Goal: Check status: Check status

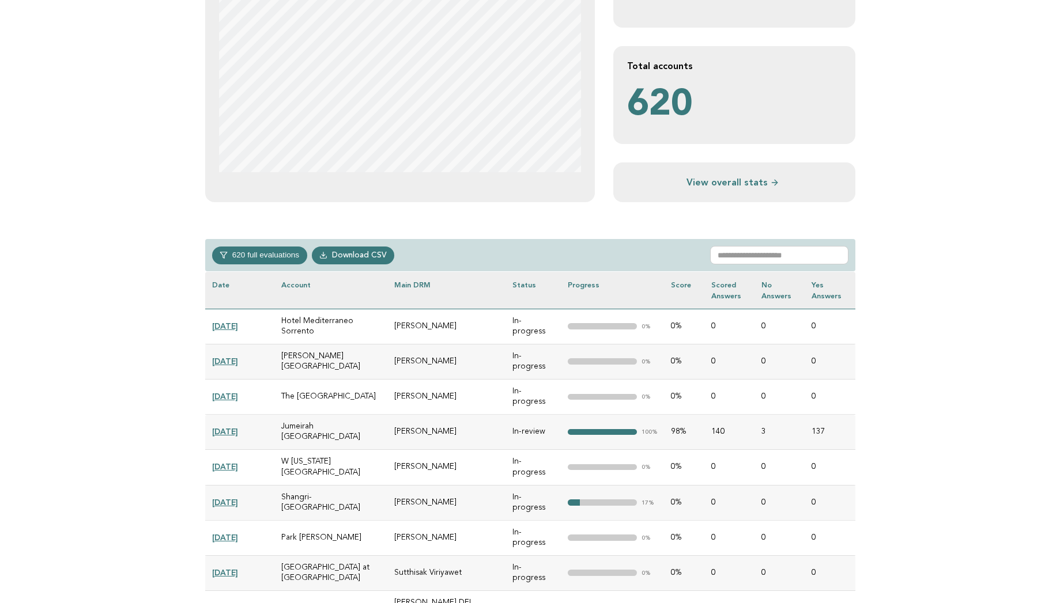
scroll to position [323, 0]
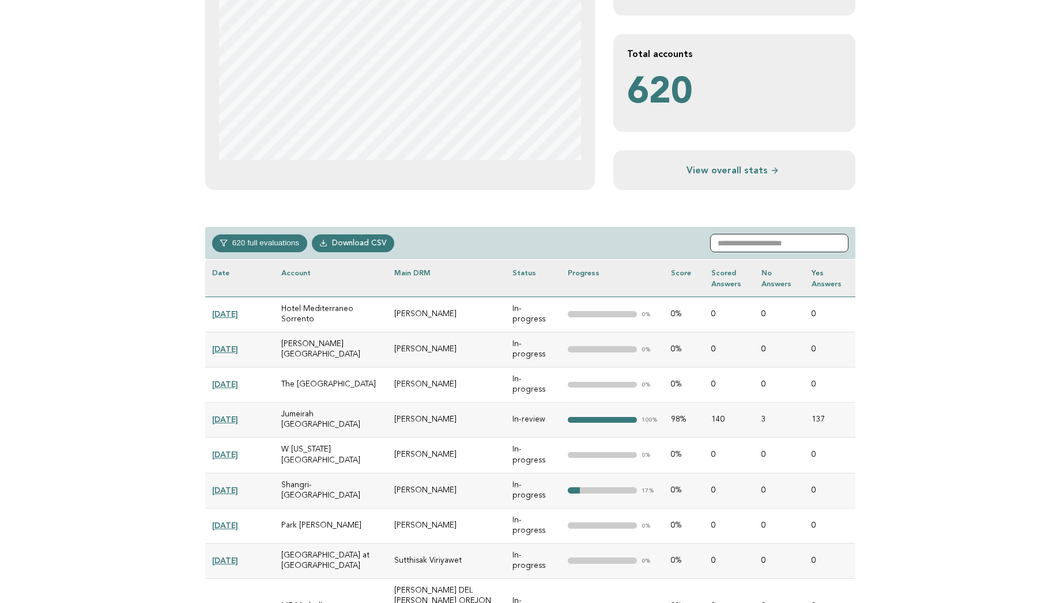
click at [769, 244] on input "text" at bounding box center [779, 243] width 138 height 18
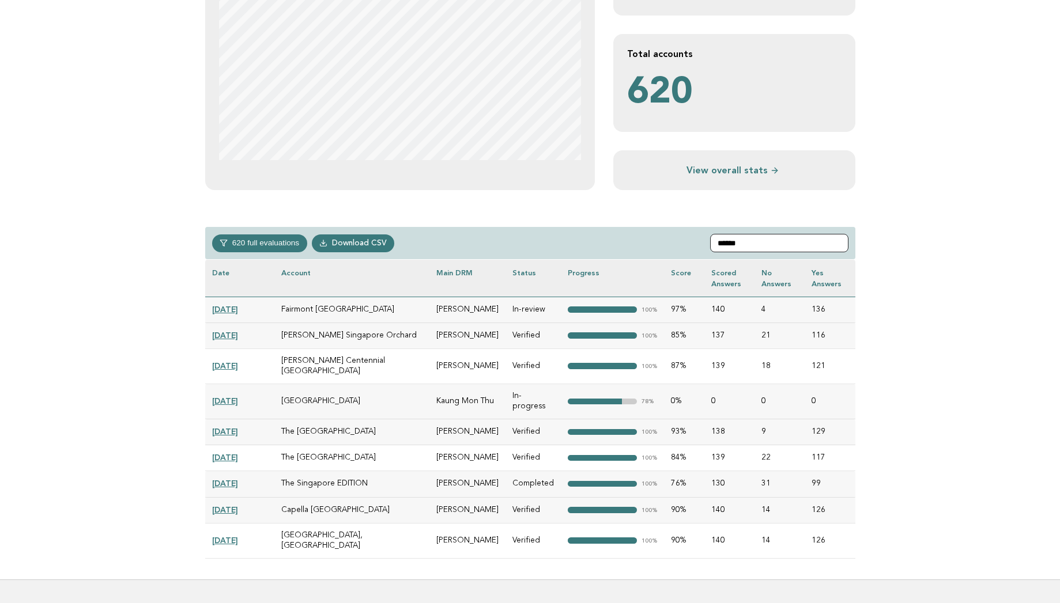
type input "******"
click at [232, 396] on link "2025-02-04" at bounding box center [225, 400] width 26 height 9
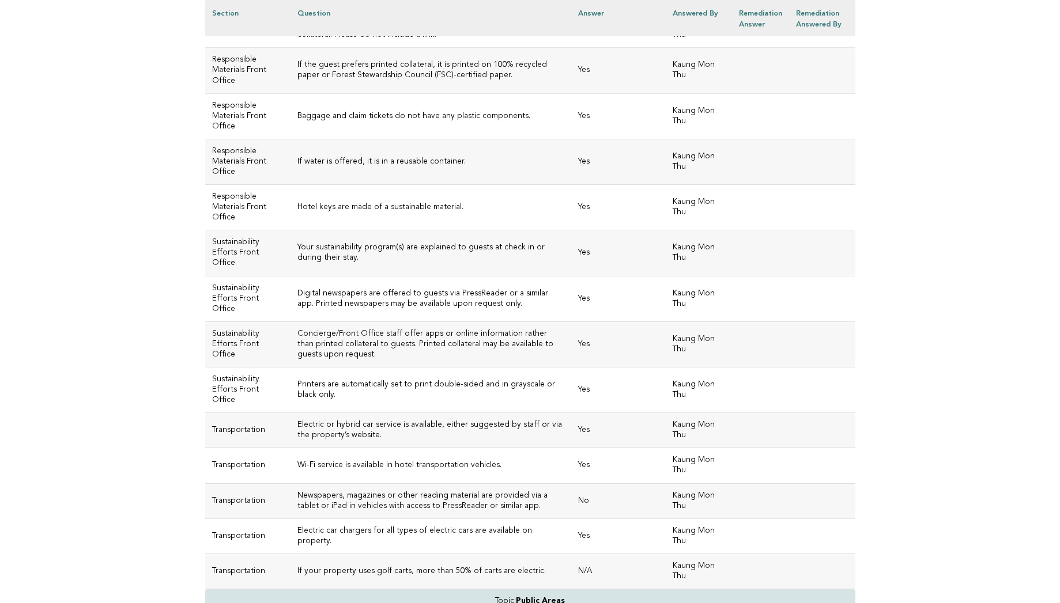
scroll to position [2457, 0]
click at [564, 250] on h3 "Your sustainability program(s) are explained to guests at check in or during th…" at bounding box center [430, 251] width 267 height 21
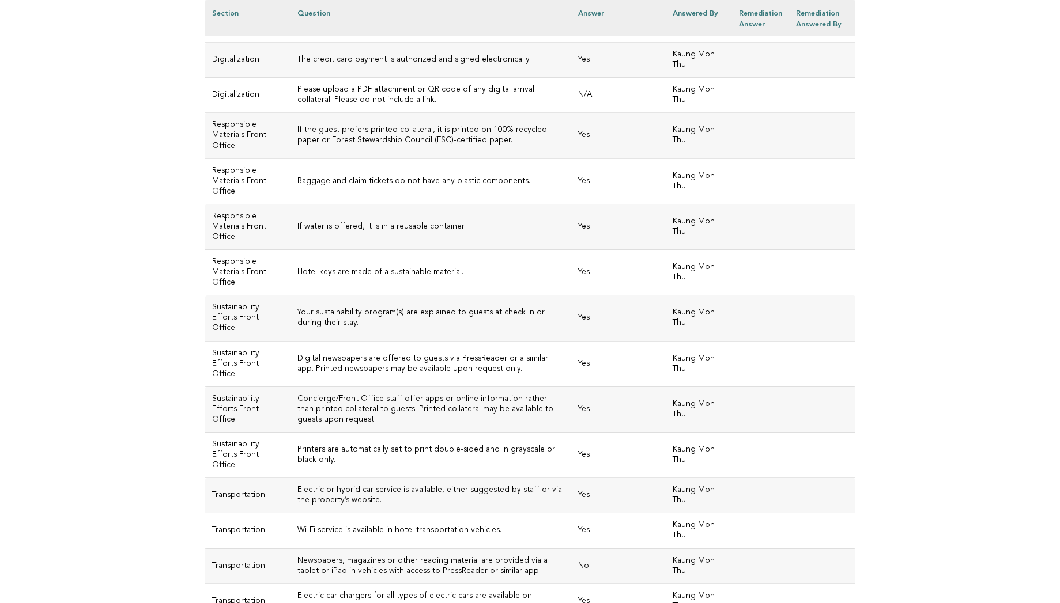
scroll to position [2388, 0]
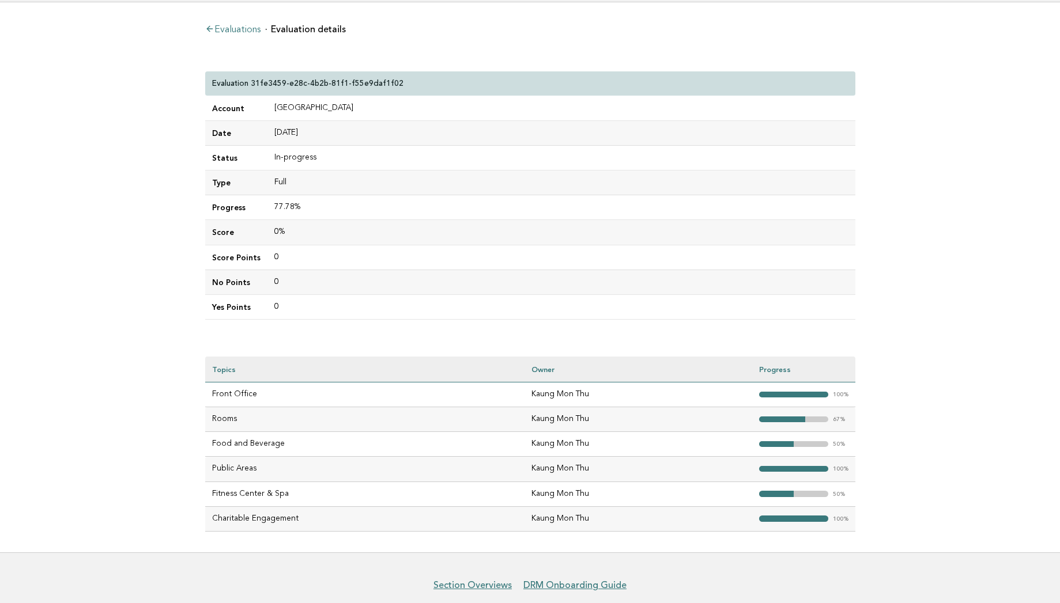
scroll to position [114, 0]
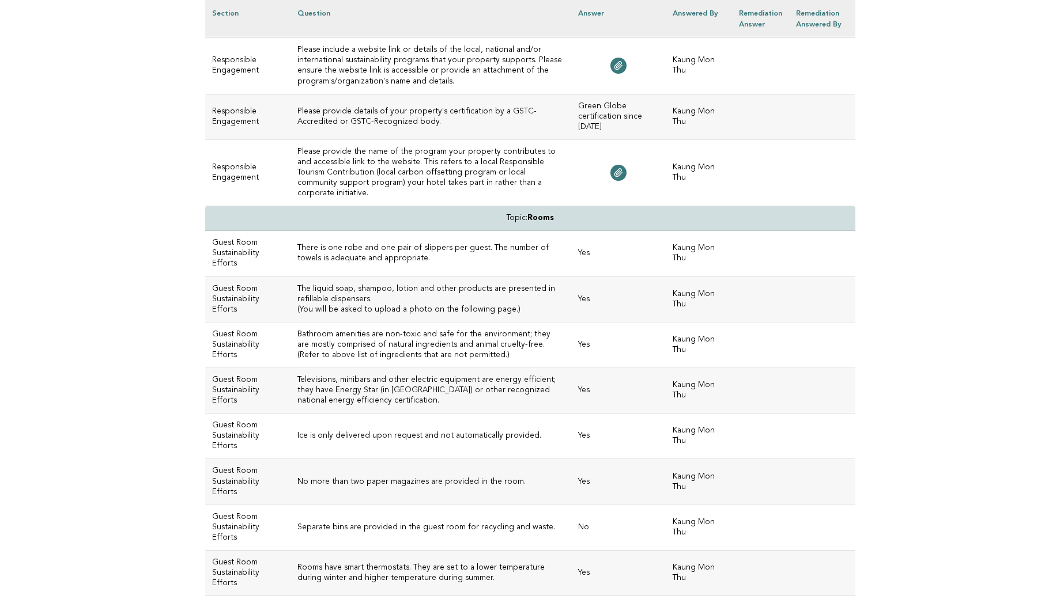
scroll to position [4570, 0]
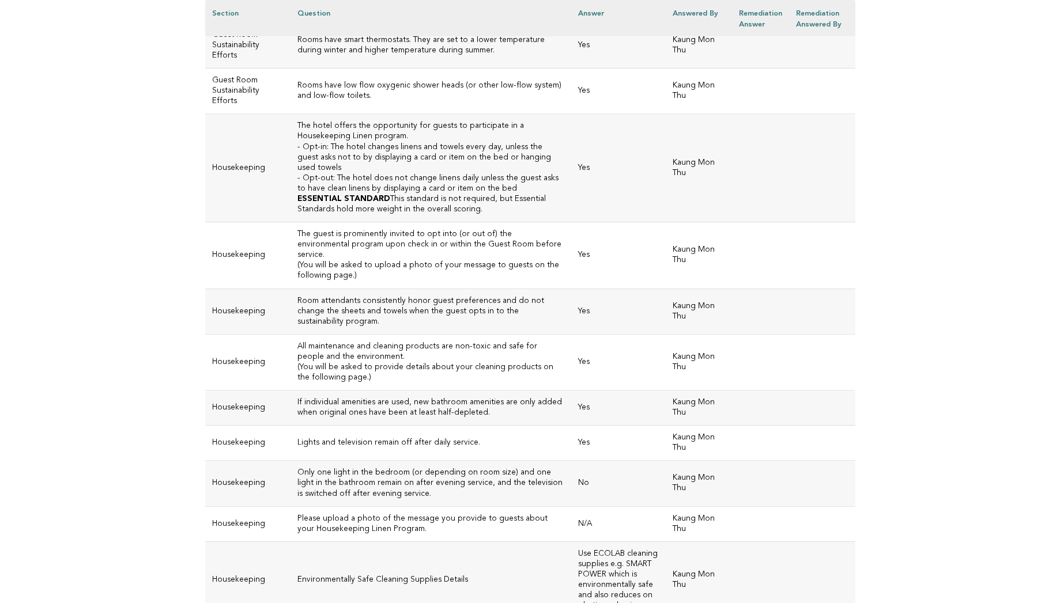
click at [790, 542] on td at bounding box center [822, 580] width 66 height 77
click at [621, 521] on icon at bounding box center [617, 525] width 7 height 8
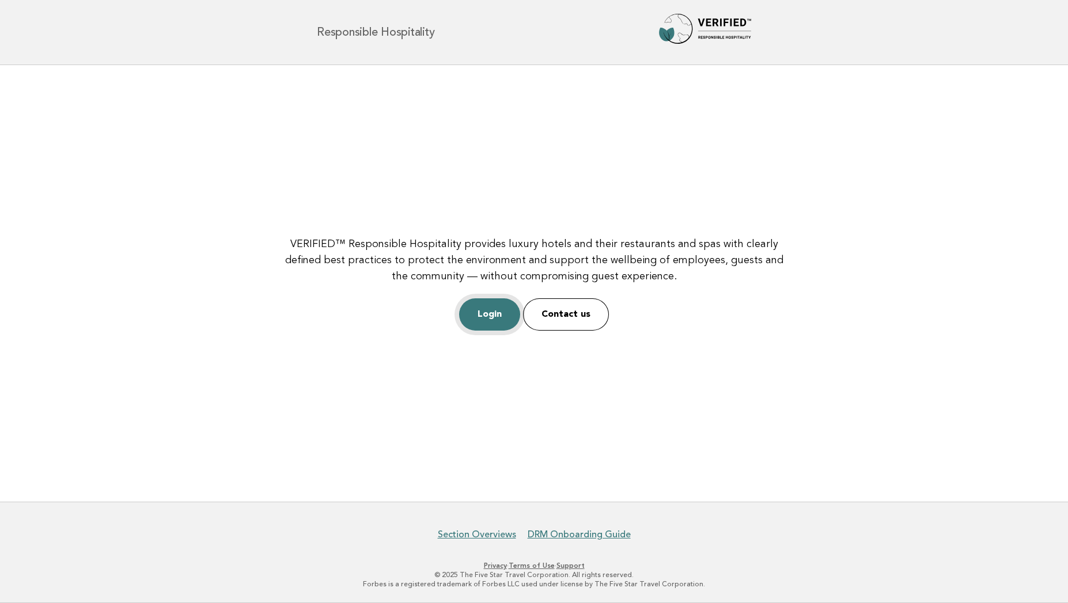
click at [485, 312] on link "Login" at bounding box center [489, 315] width 61 height 32
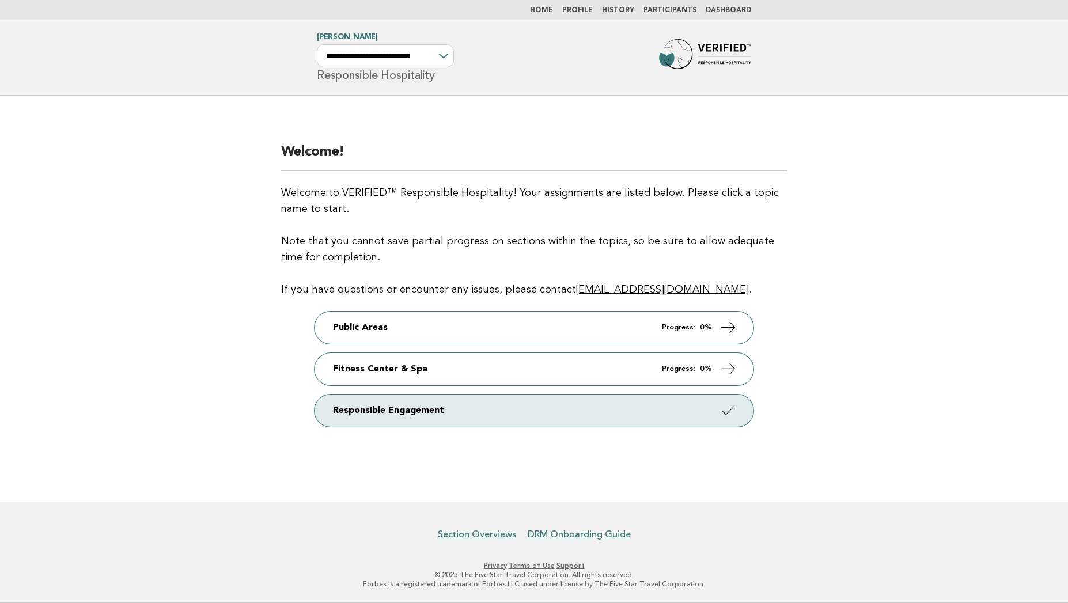
click at [723, 9] on link "Dashboard" at bounding box center [729, 10] width 46 height 7
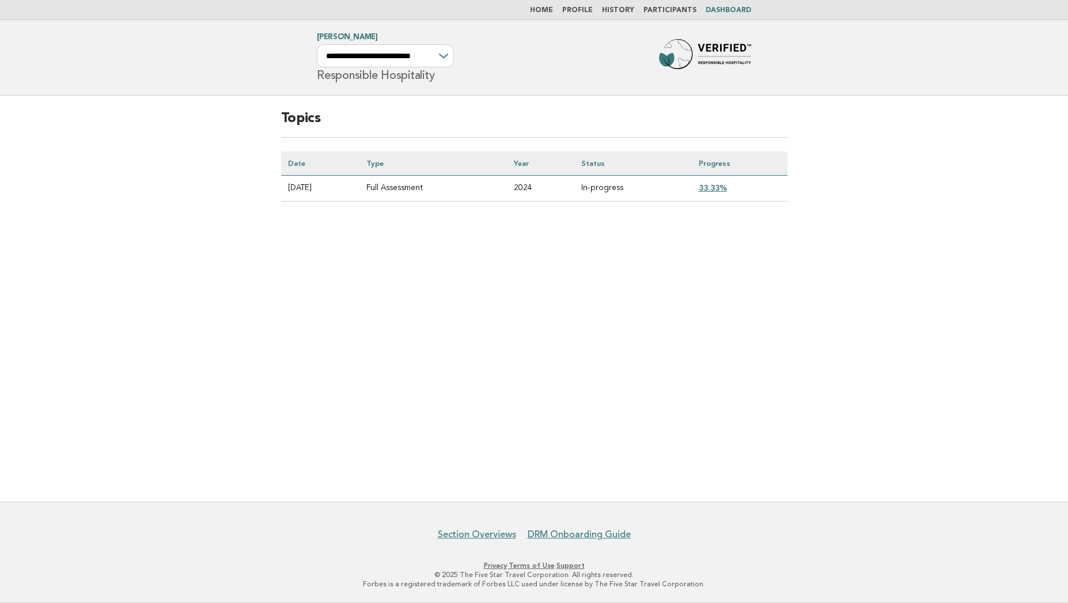
drag, startPoint x: 286, startPoint y: 186, endPoint x: 748, endPoint y: 187, distance: 461.6
click at [748, 187] on tr "2025-02-18 Full Assessment 2024 In-progress 33.33%" at bounding box center [534, 188] width 507 height 26
click at [748, 187] on td "33.33%" at bounding box center [740, 188] width 96 height 26
drag, startPoint x: 280, startPoint y: 117, endPoint x: 335, endPoint y: 124, distance: 55.8
click at [335, 124] on div "Topics Date Type Year Status Progress 2025-02-18 Full Assessment 2024 In-progre…" at bounding box center [534, 165] width 534 height 138
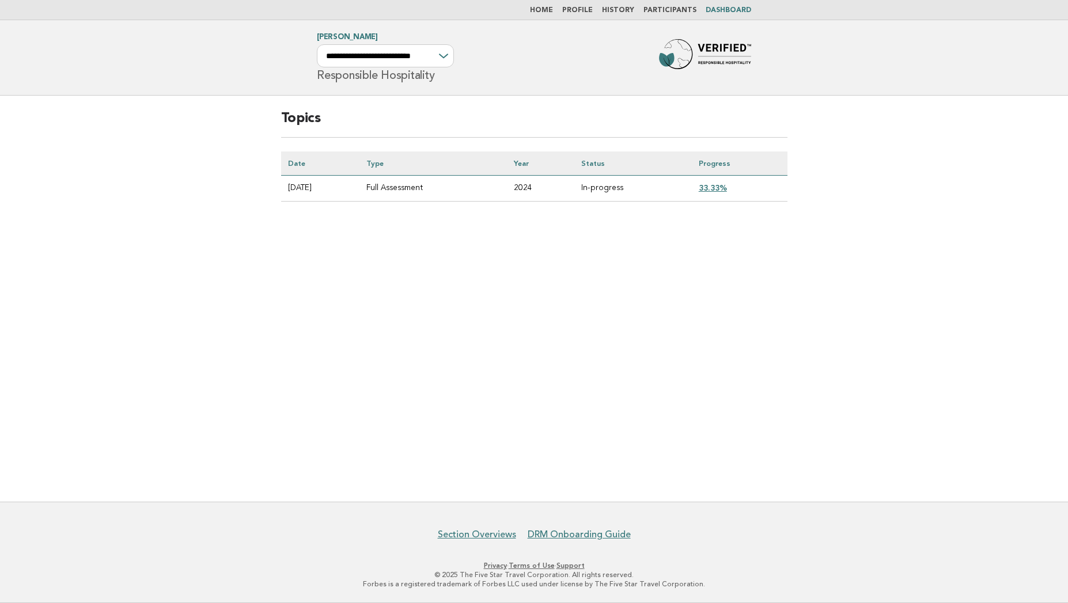
click at [553, 7] on link "Home" at bounding box center [541, 10] width 23 height 7
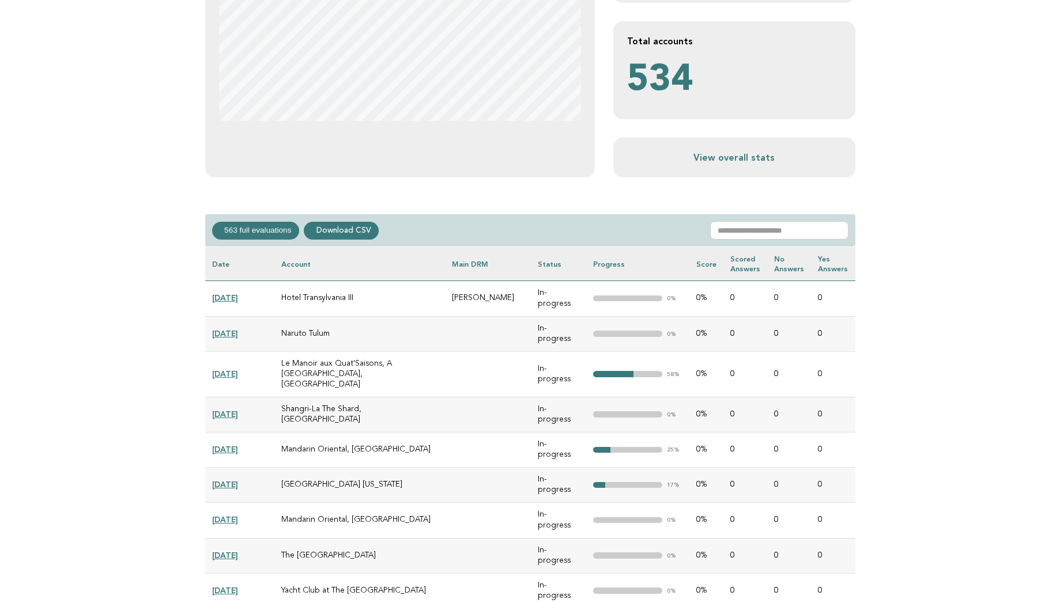
scroll to position [346, 0]
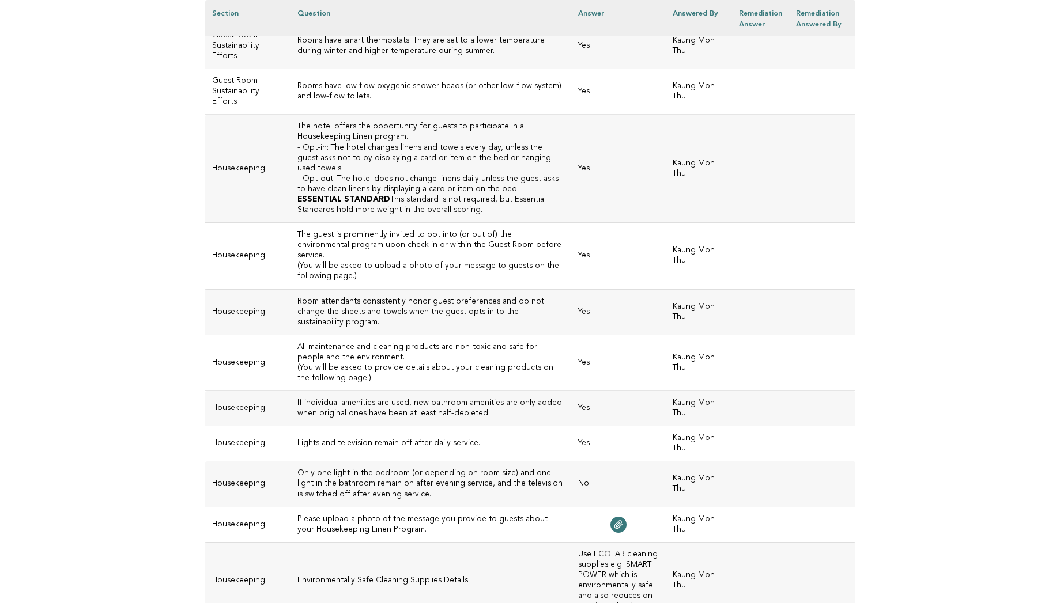
click at [357, 363] on p "(You will be asked to provide details about your cleaning products on the follo…" at bounding box center [430, 373] width 267 height 21
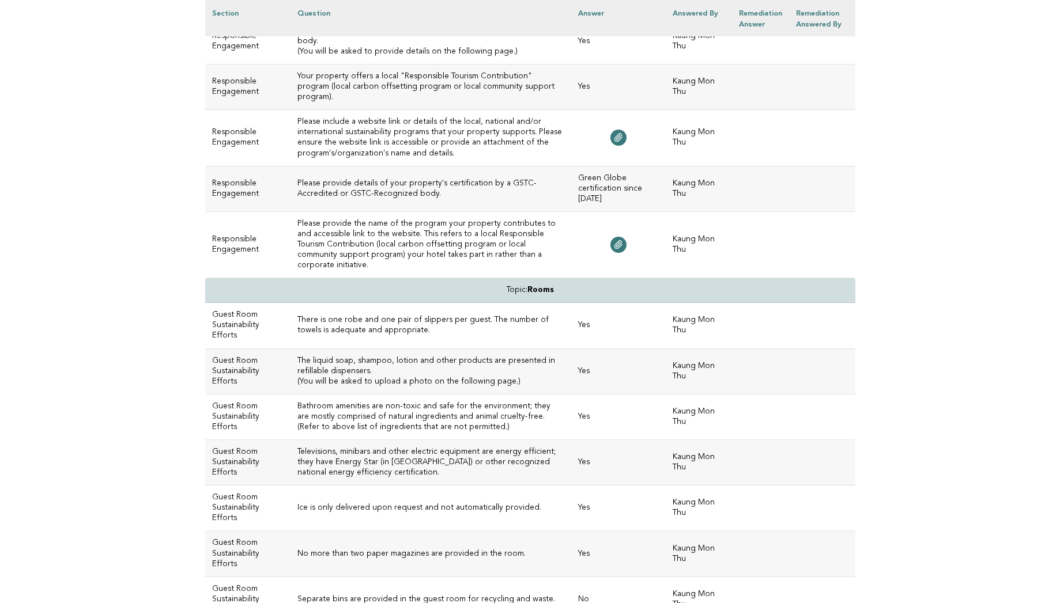
scroll to position [3949, 0]
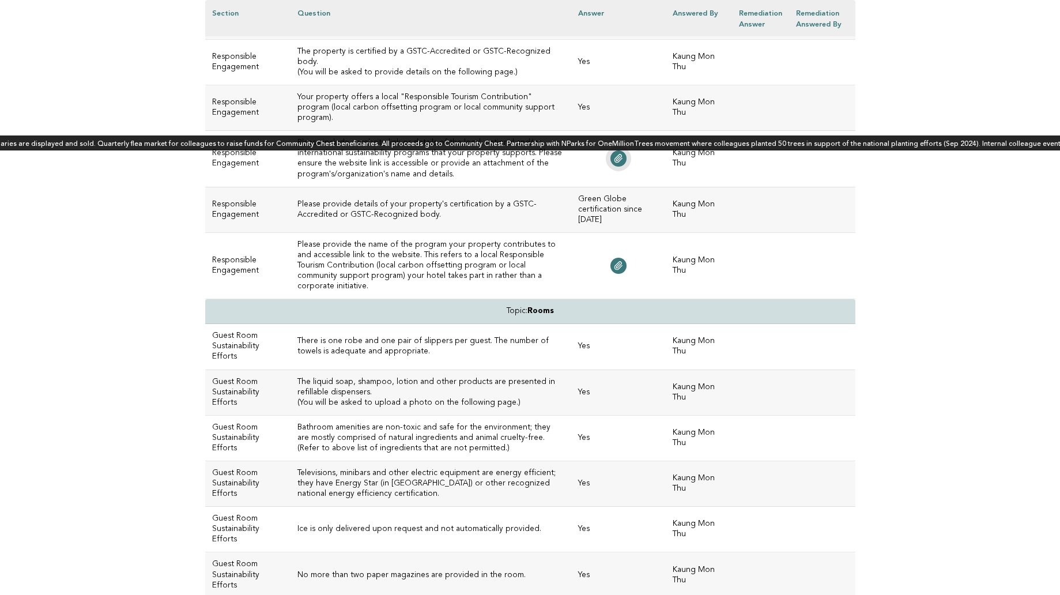
click at [613, 150] on link at bounding box center [618, 158] width 16 height 16
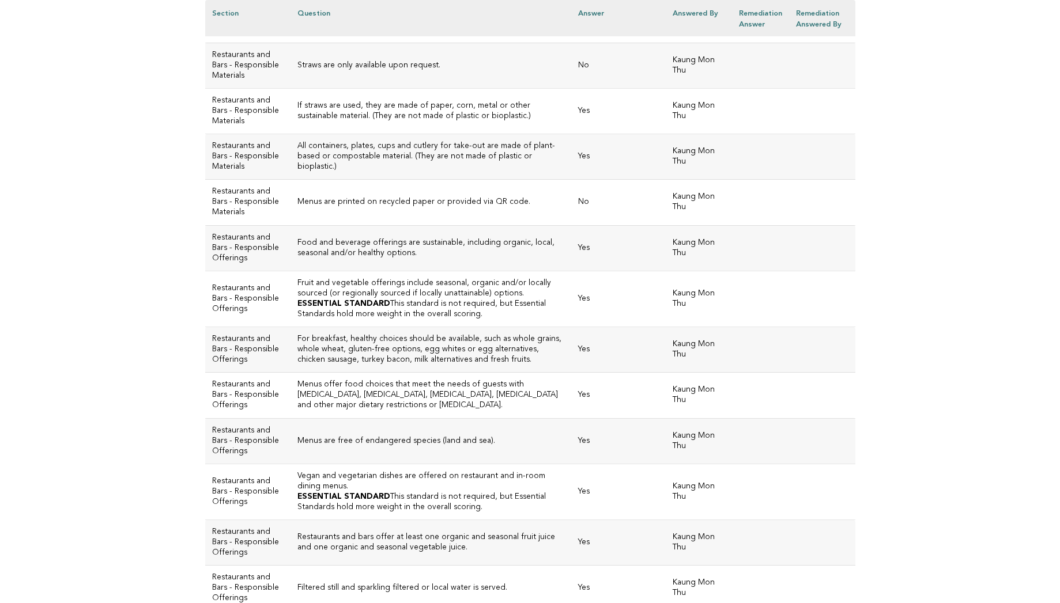
scroll to position [1289, 0]
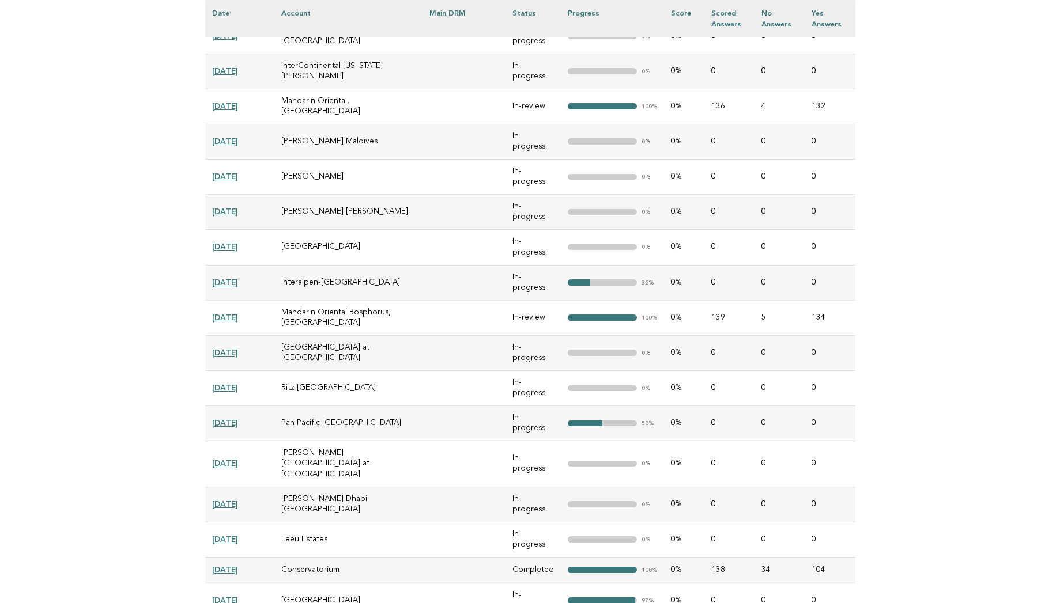
scroll to position [1245, 0]
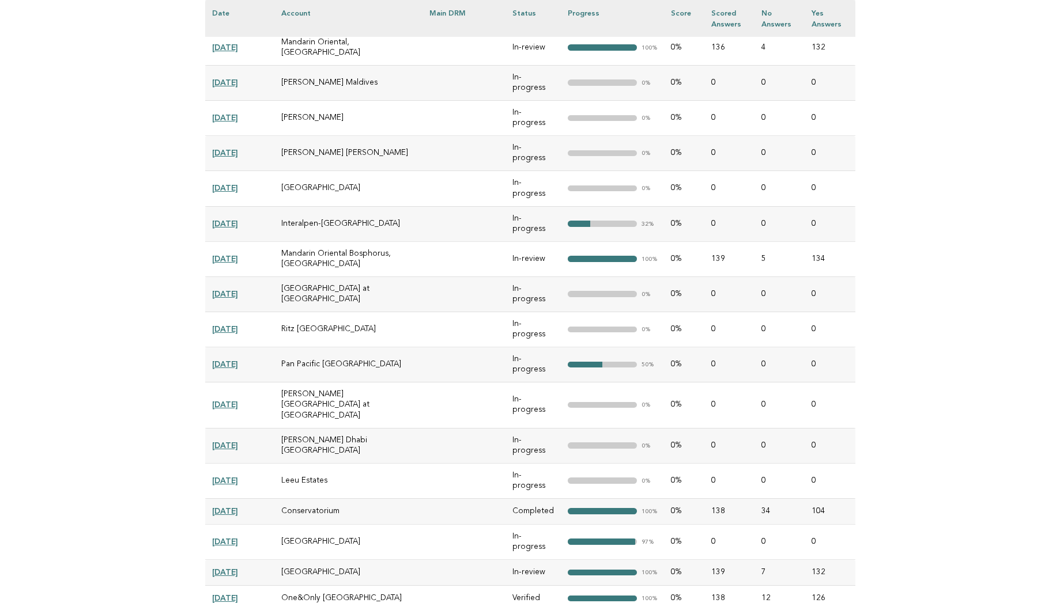
drag, startPoint x: 239, startPoint y: 213, endPoint x: 271, endPoint y: 221, distance: 32.6
click at [271, 498] on td "2025-03-06" at bounding box center [239, 511] width 69 height 26
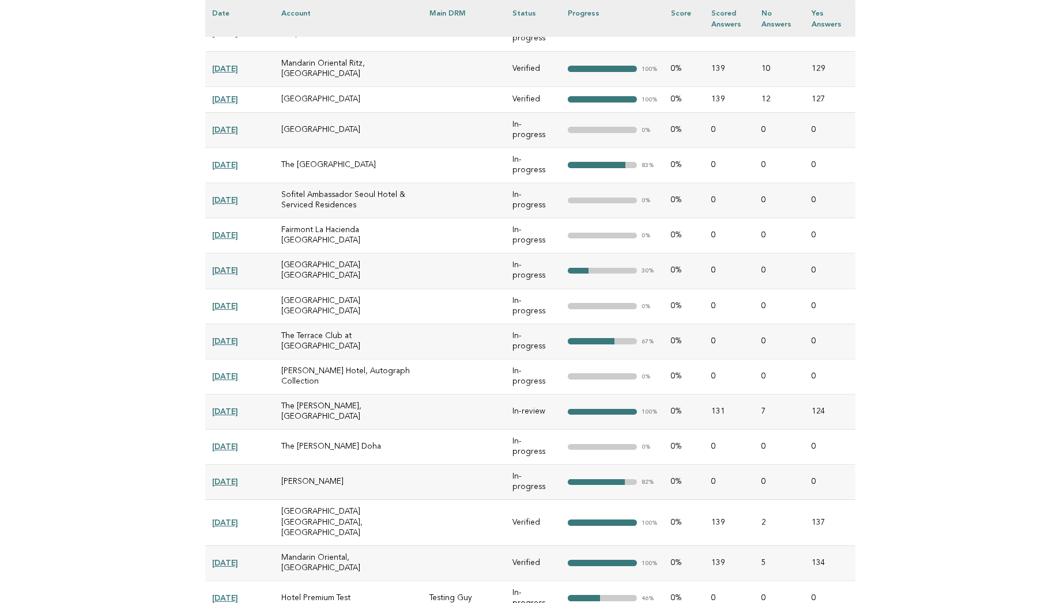
scroll to position [1867, 0]
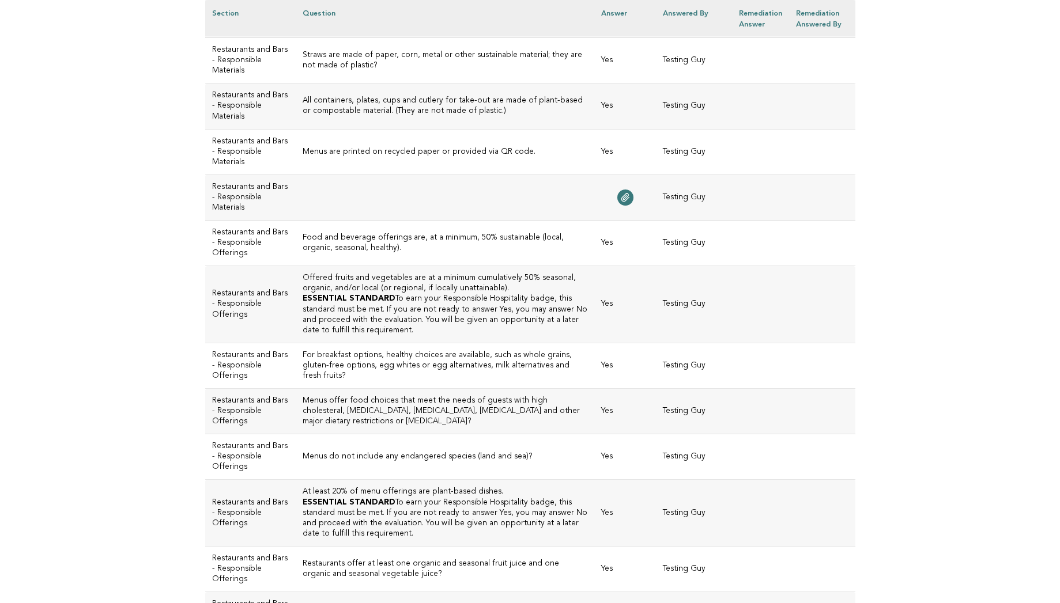
scroll to position [1081, 0]
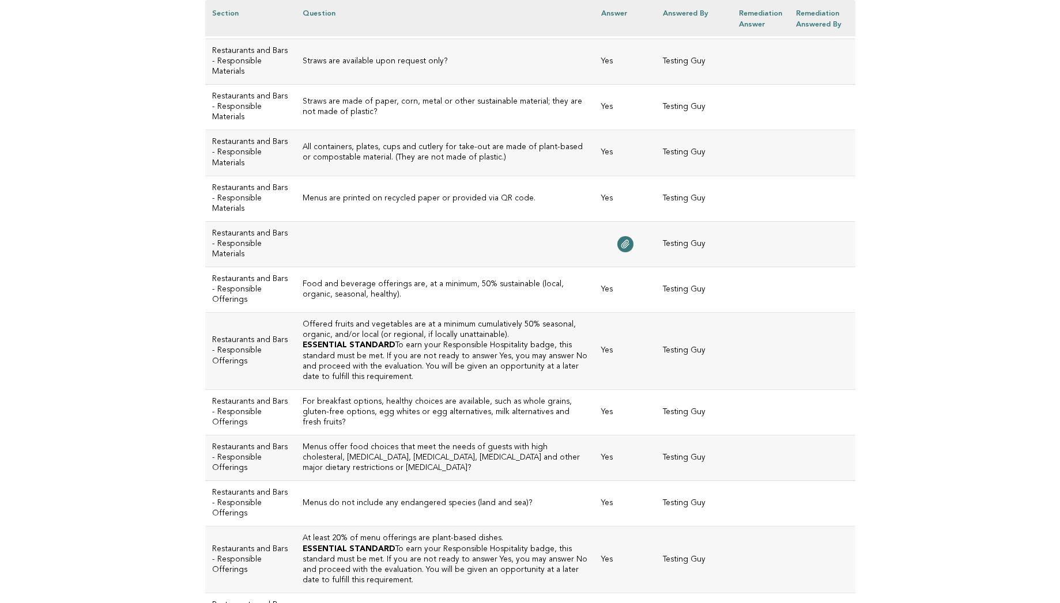
click at [765, 179] on td at bounding box center [760, 199] width 57 height 46
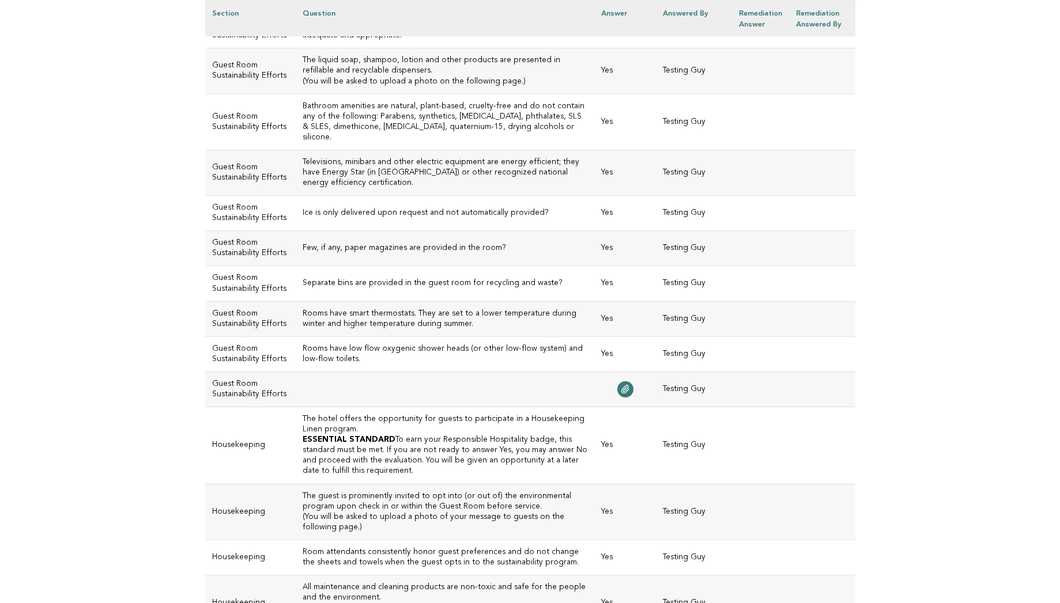
scroll to position [3408, 0]
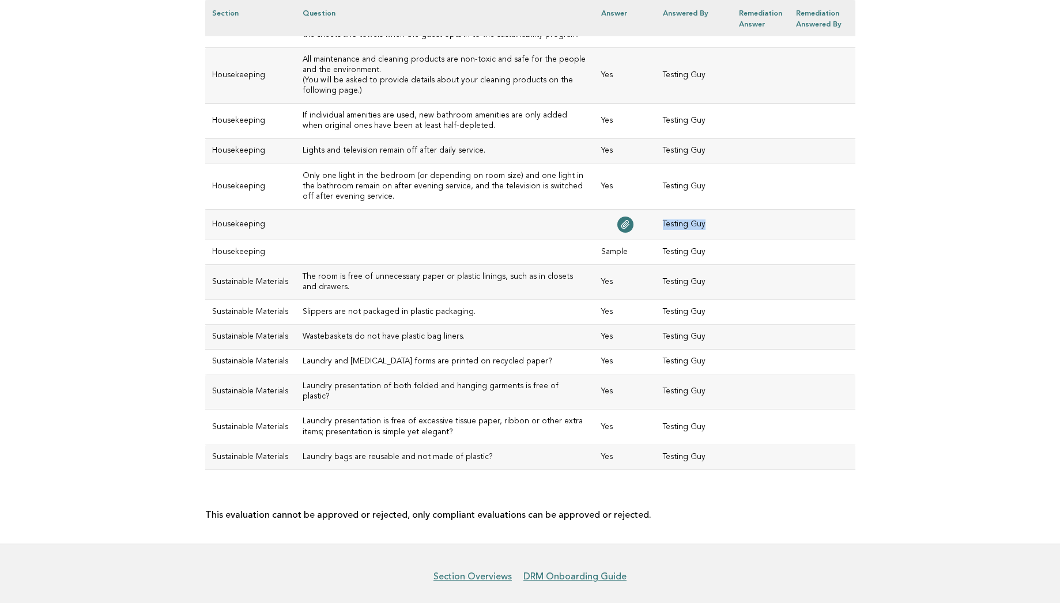
drag, startPoint x: 715, startPoint y: 191, endPoint x: 664, endPoint y: 190, distance: 50.7
click at [664, 209] on td "Testing Guy" at bounding box center [694, 224] width 76 height 31
click at [833, 265] on td at bounding box center [822, 282] width 66 height 35
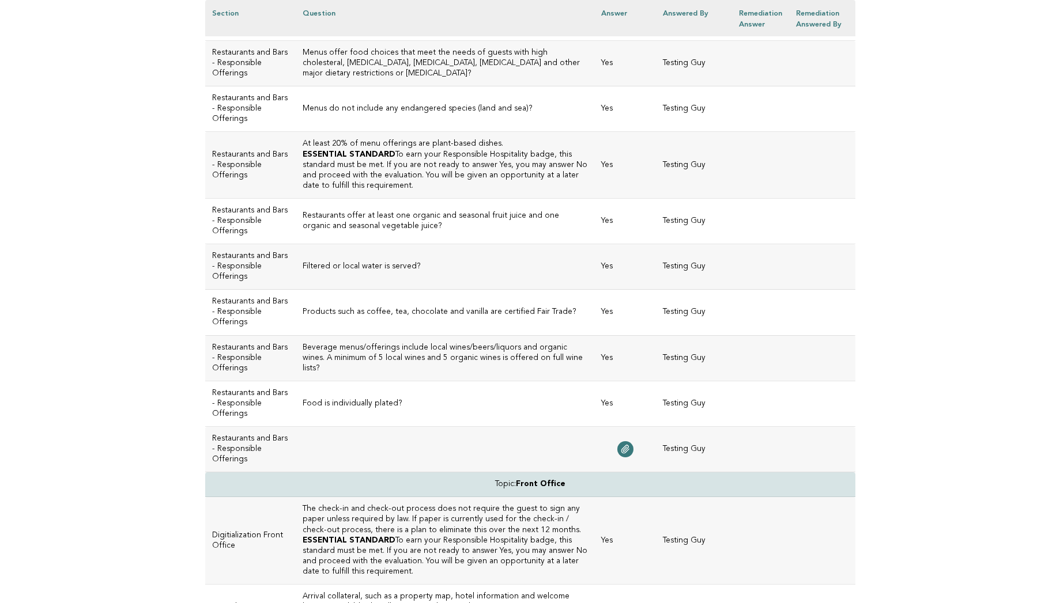
scroll to position [1453, 0]
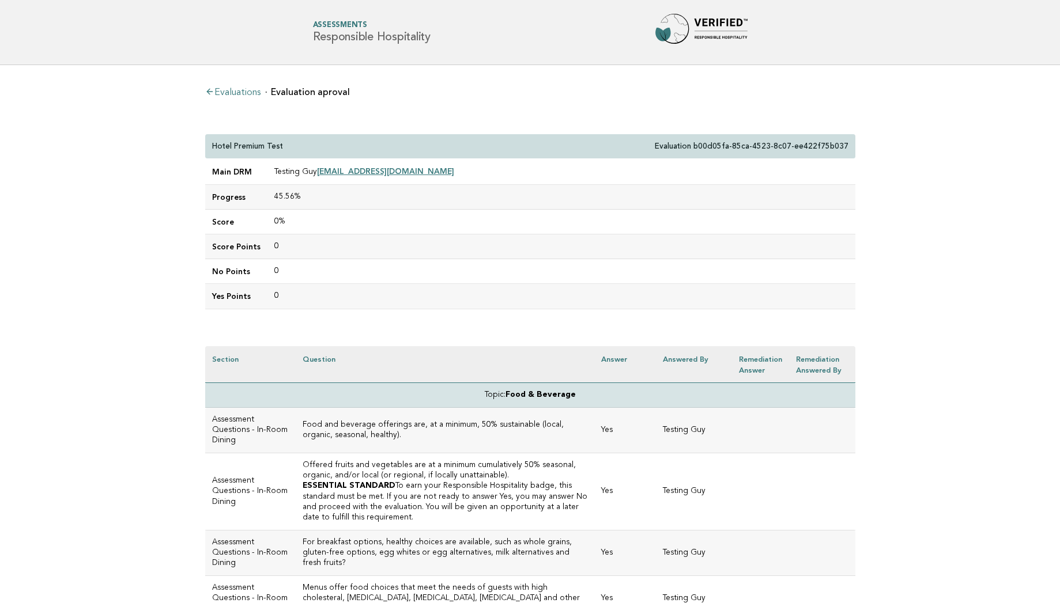
scroll to position [1453, 0]
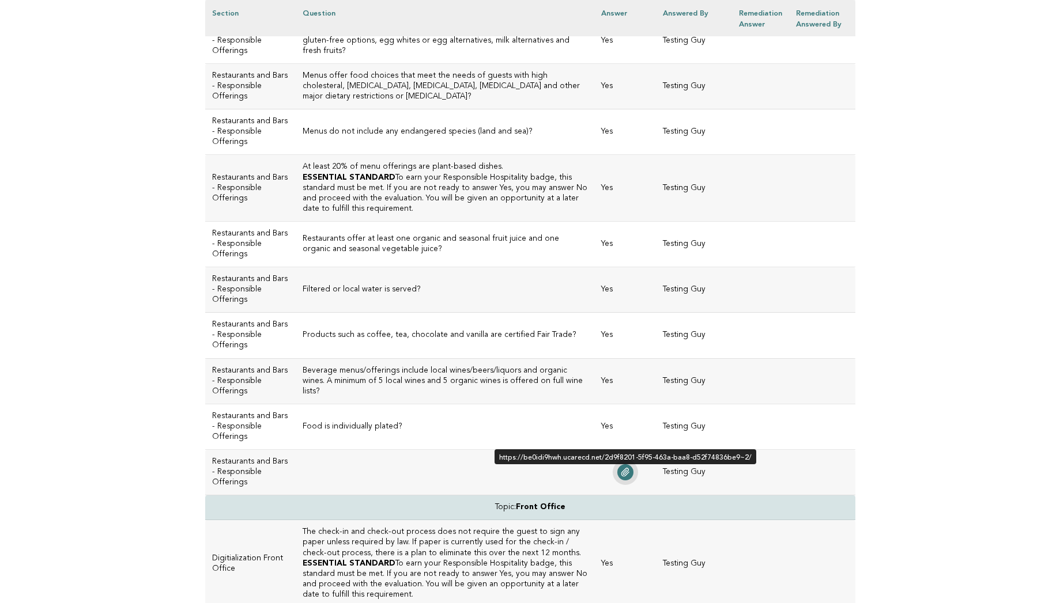
click at [633, 470] on link at bounding box center [625, 472] width 16 height 16
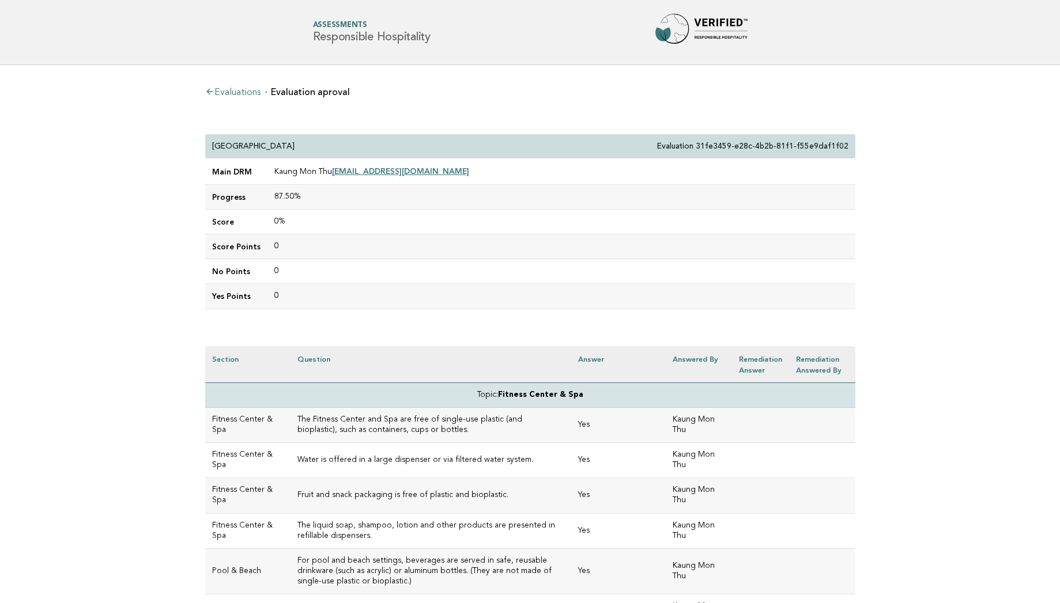
scroll to position [1289, 0]
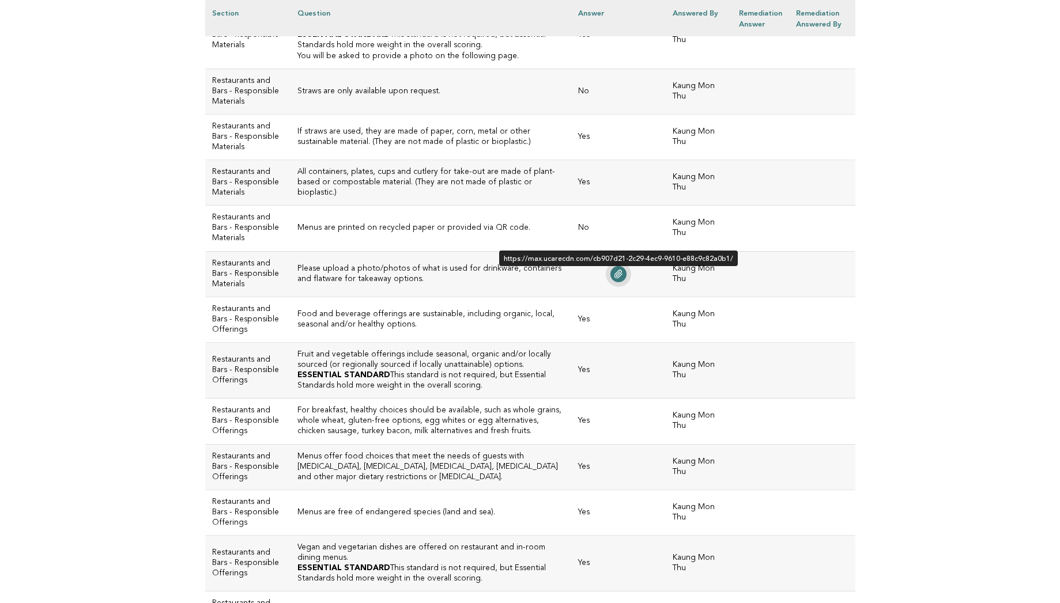
click at [615, 275] on icon at bounding box center [617, 274] width 7 height 8
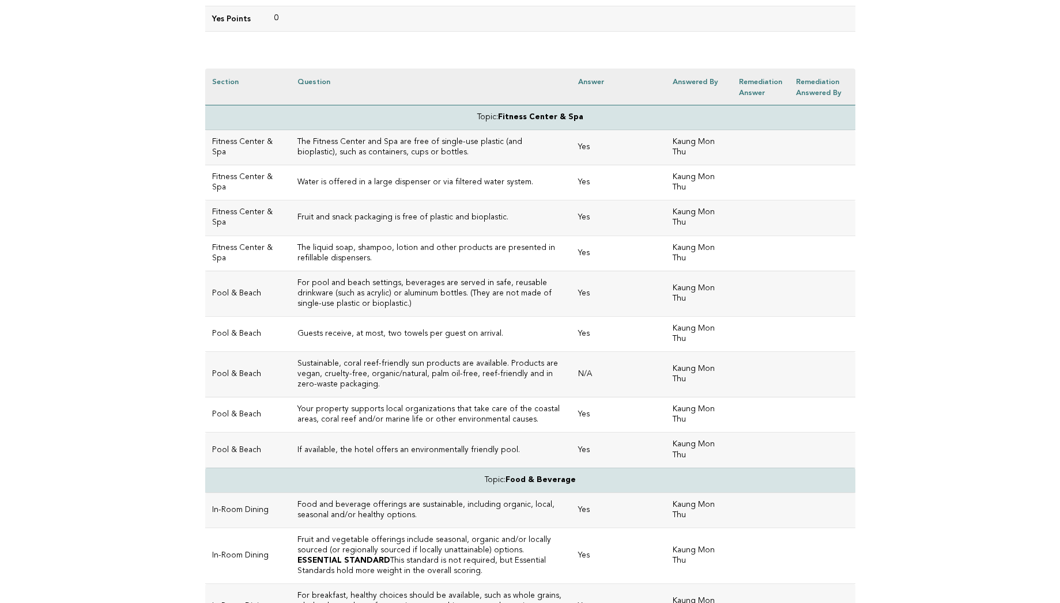
scroll to position [3922, 0]
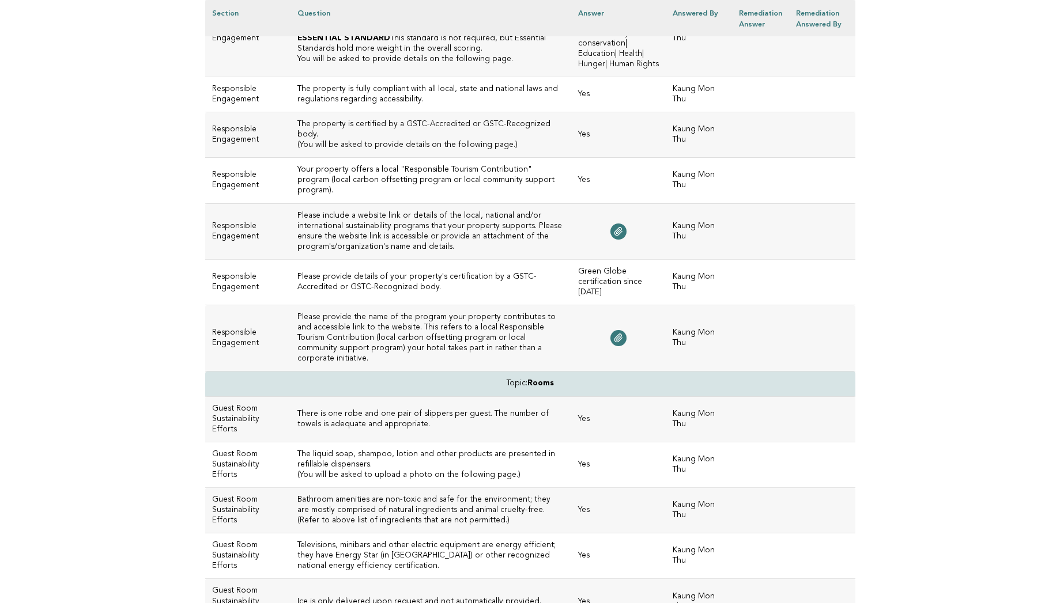
click at [852, 319] on td at bounding box center [822, 338] width 66 height 66
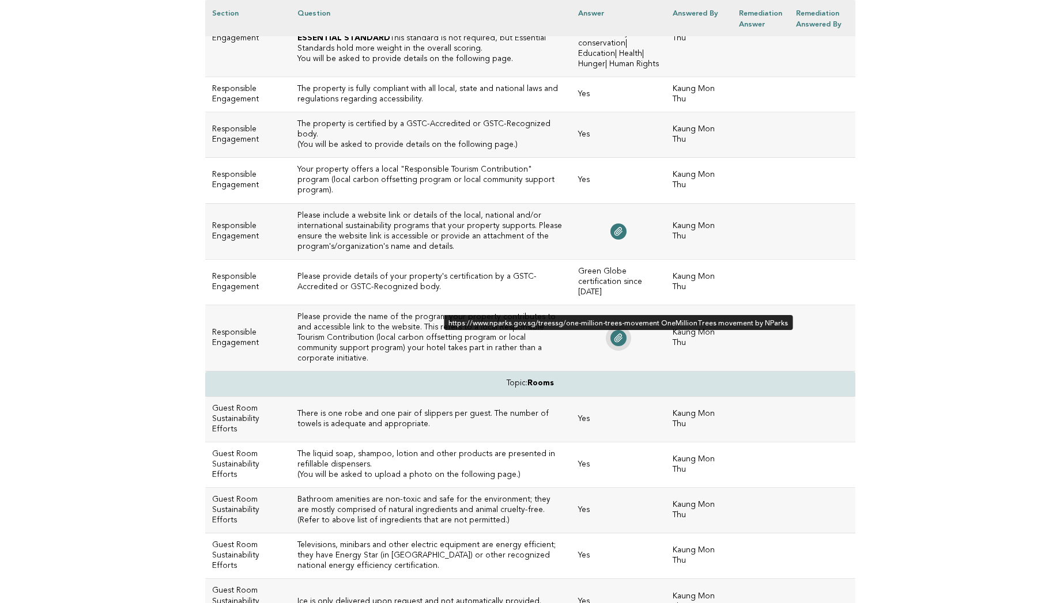
click at [618, 334] on icon at bounding box center [617, 338] width 7 height 8
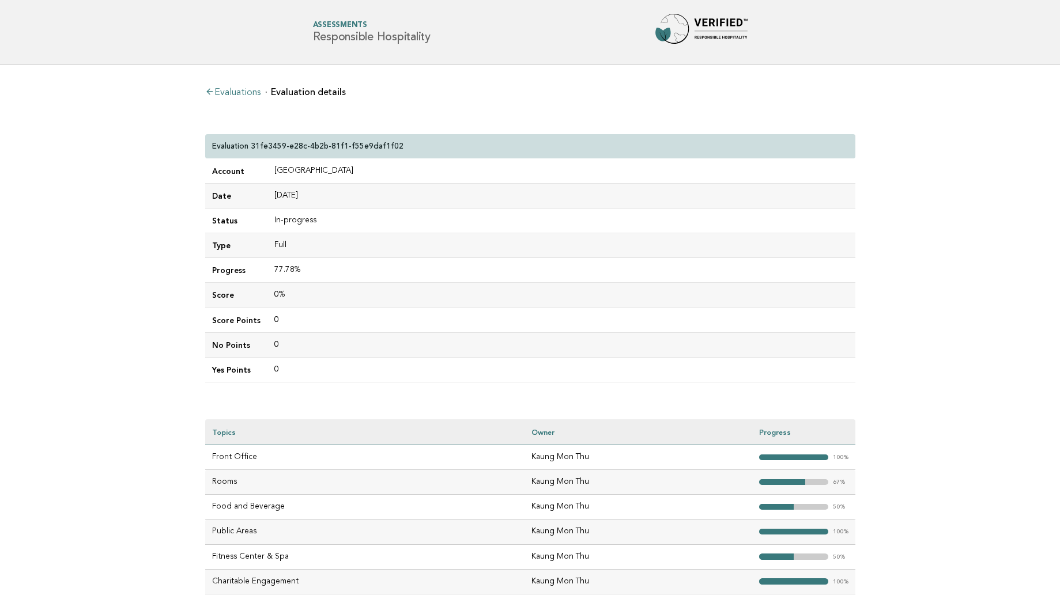
scroll to position [114, 0]
